Goal: Task Accomplishment & Management: Use online tool/utility

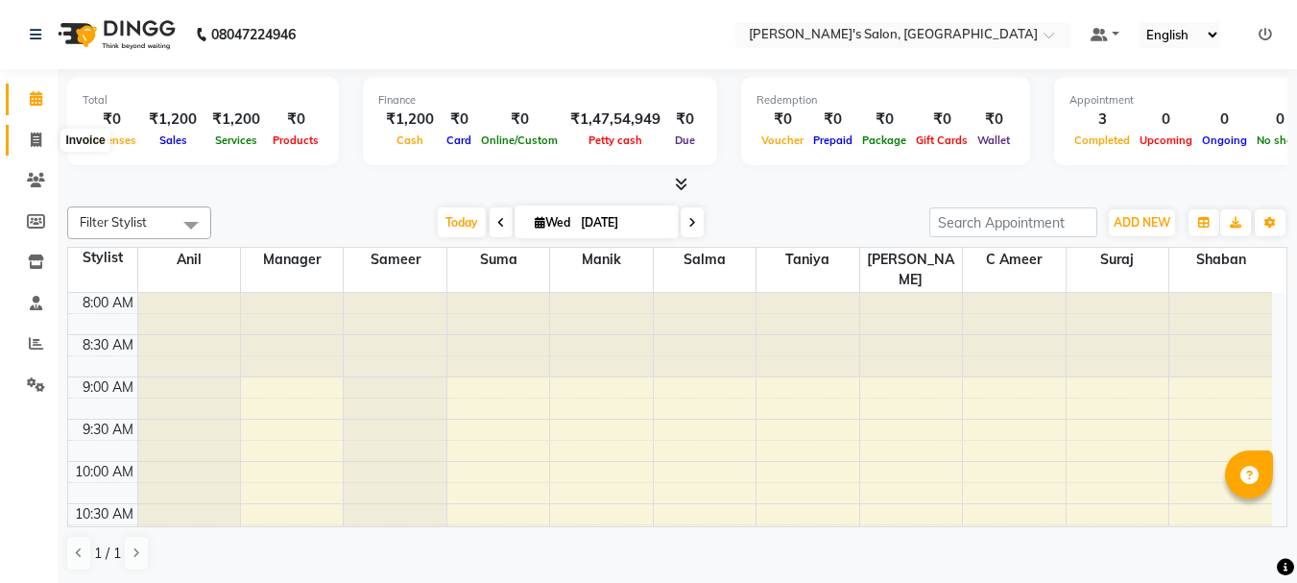
click at [34, 134] on icon at bounding box center [36, 139] width 11 height 14
select select "service"
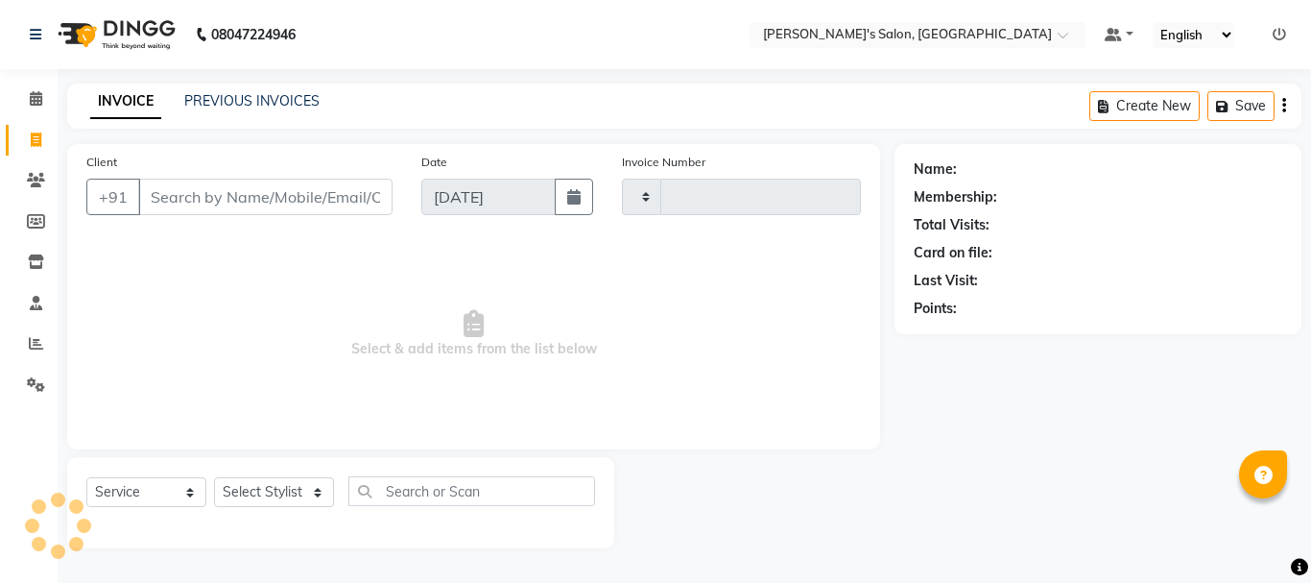
type input "2059"
select select "3810"
